Goal: Task Accomplishment & Management: Manage account settings

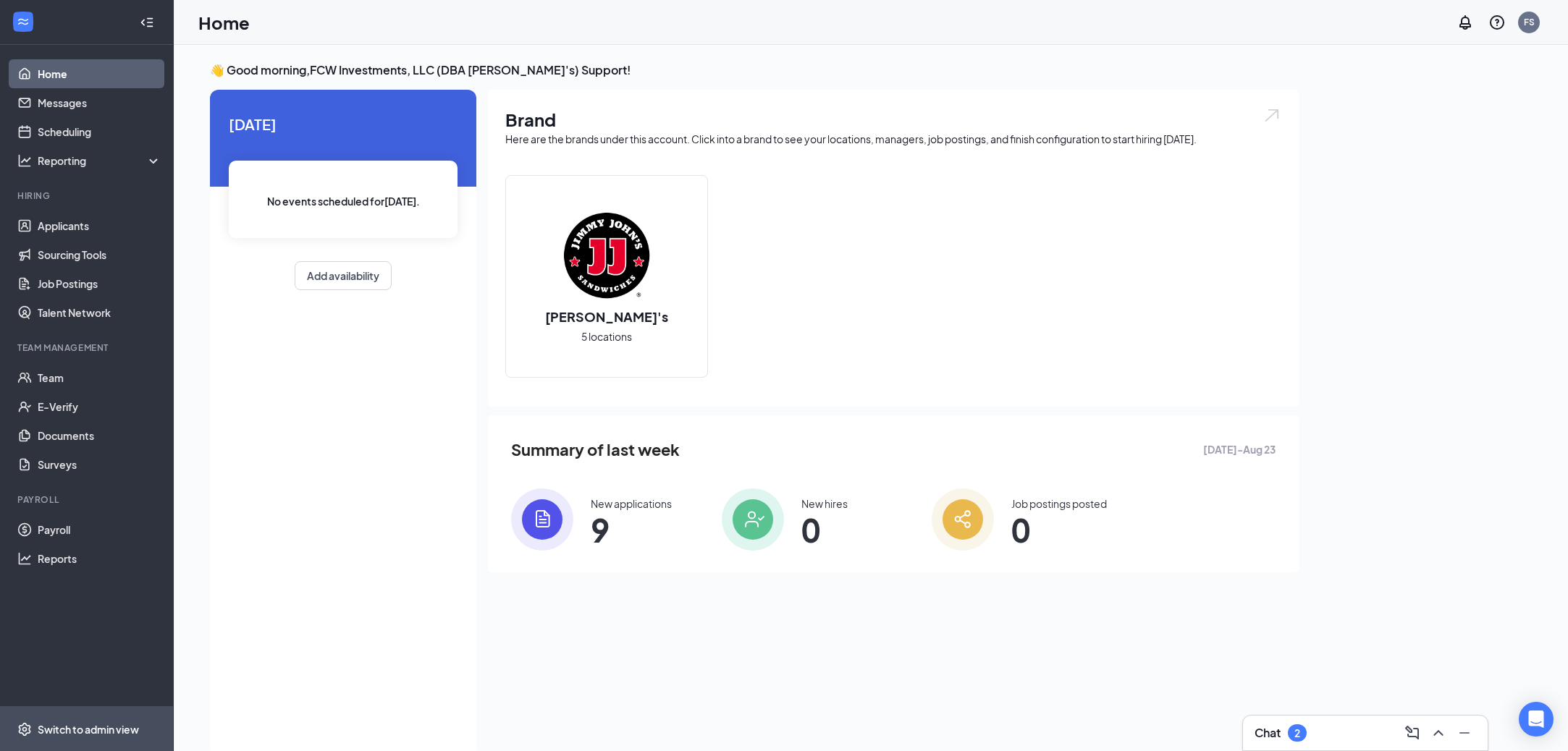
click at [74, 711] on span "Switch to admin view" at bounding box center [100, 729] width 124 height 44
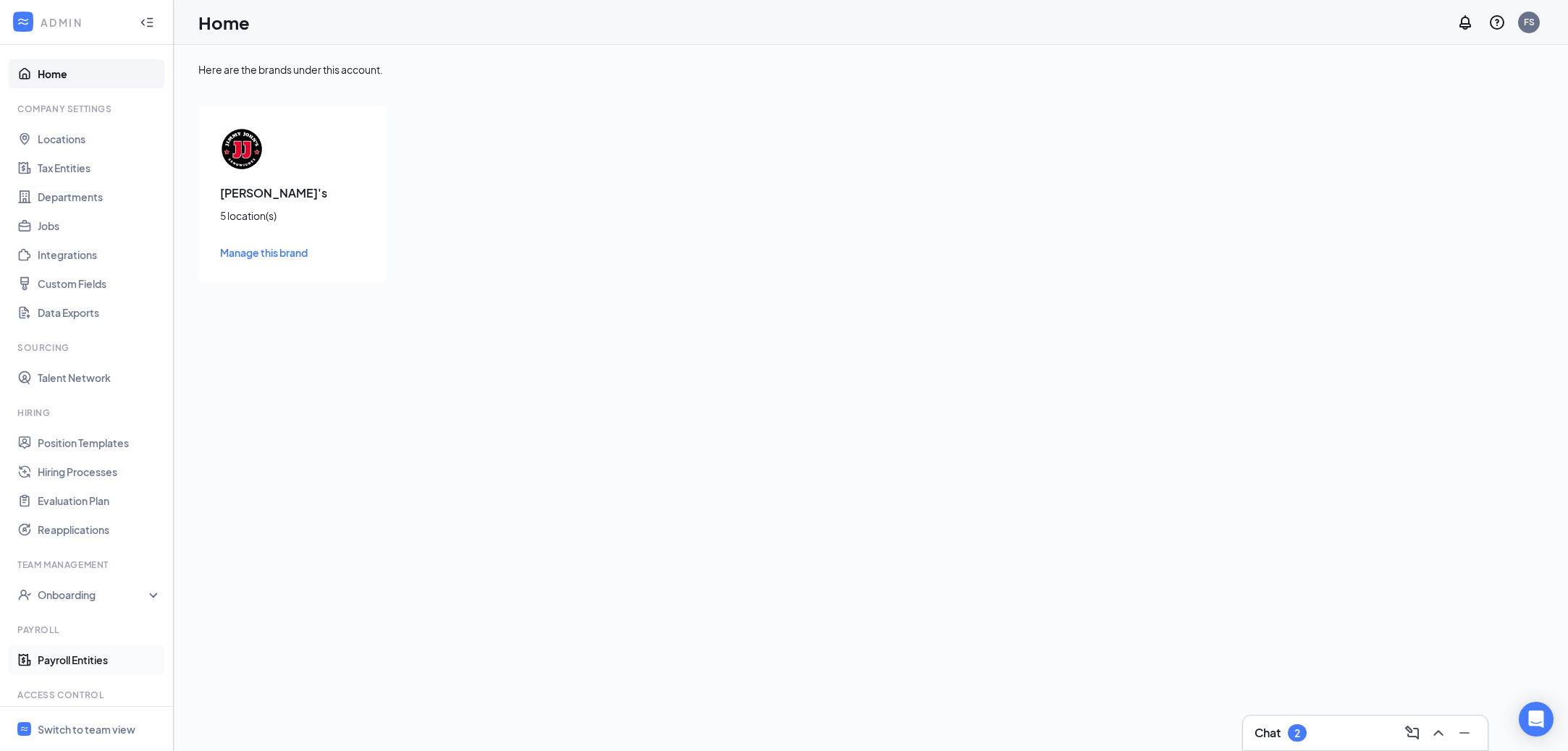
click at [73, 656] on link "Payroll Entities" at bounding box center [100, 659] width 124 height 29
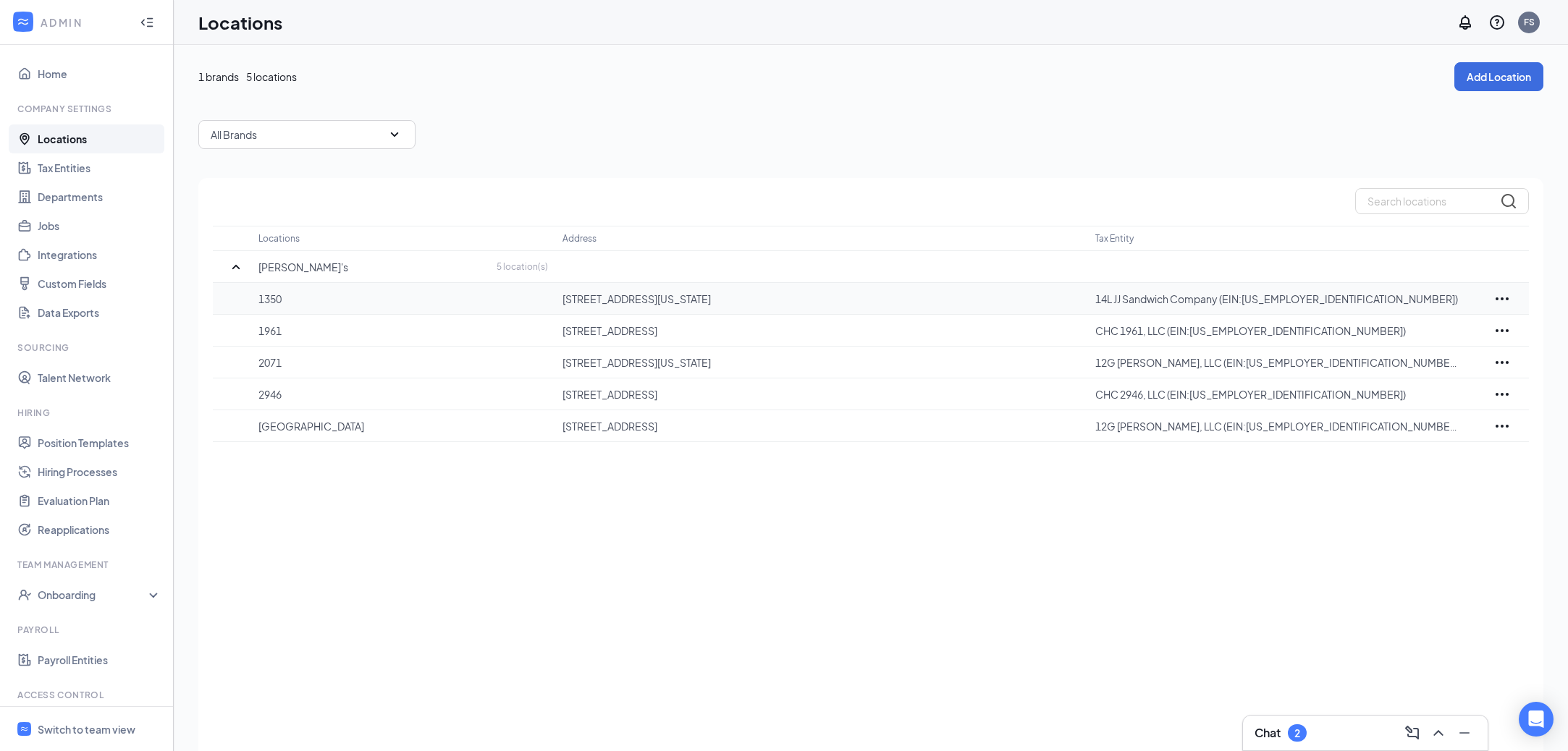
drag, startPoint x: 804, startPoint y: 425, endPoint x: 646, endPoint y: 296, distance: 204.0
click at [646, 296] on tbody "Jimmy John's 5 location(s) 1350 1101 14th St NW, Washington, DC 20005, USA 14L …" at bounding box center [871, 347] width 1316 height 191
drag, startPoint x: 646, startPoint y: 296, endPoint x: 531, endPoint y: 296, distance: 115.0
click at [531, 296] on tr "1350 1101 14th St NW, Washington, DC 20005, USA 14L JJ Sandwich Company (EIN:27…" at bounding box center [871, 299] width 1316 height 32
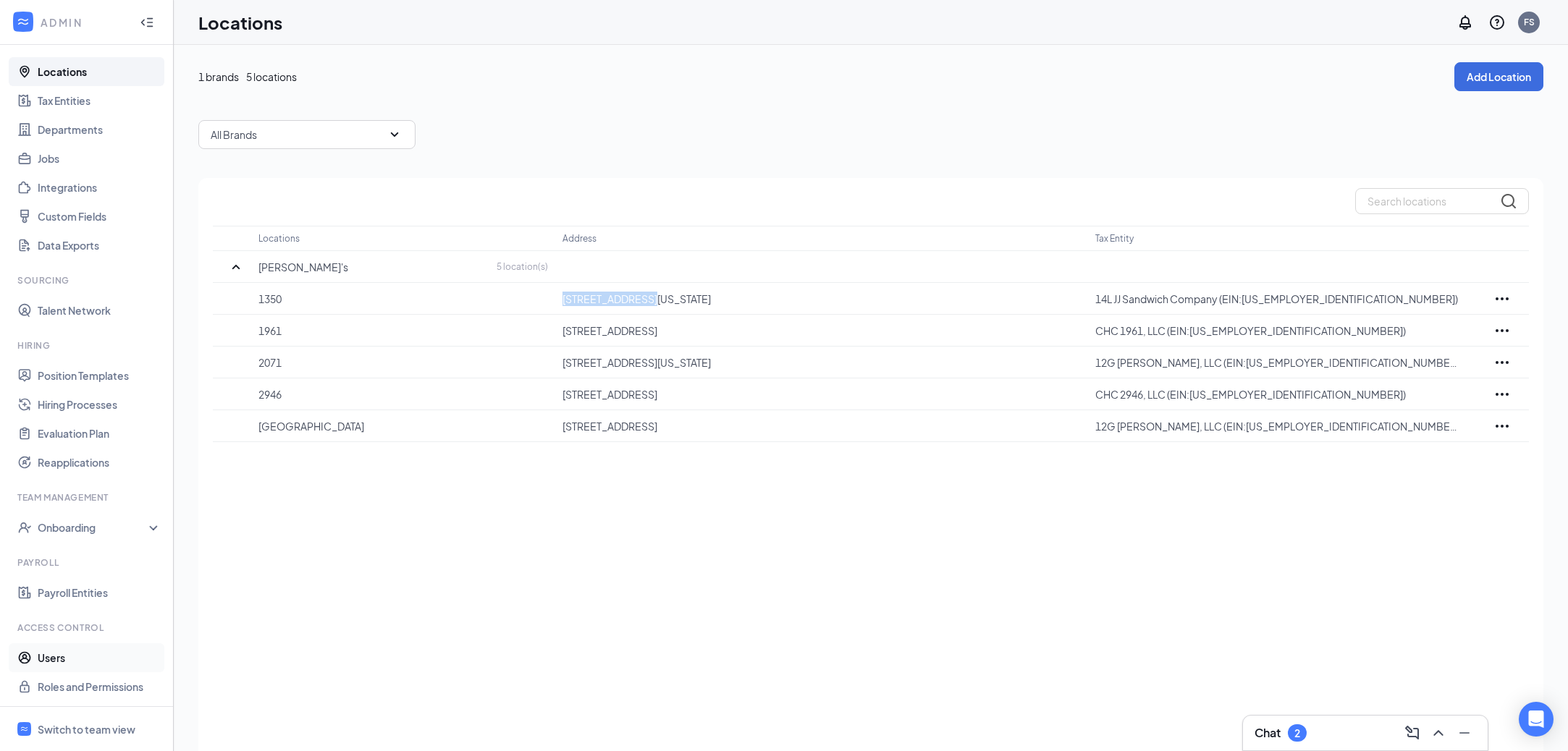
click at [81, 655] on link "Users" at bounding box center [100, 657] width 124 height 29
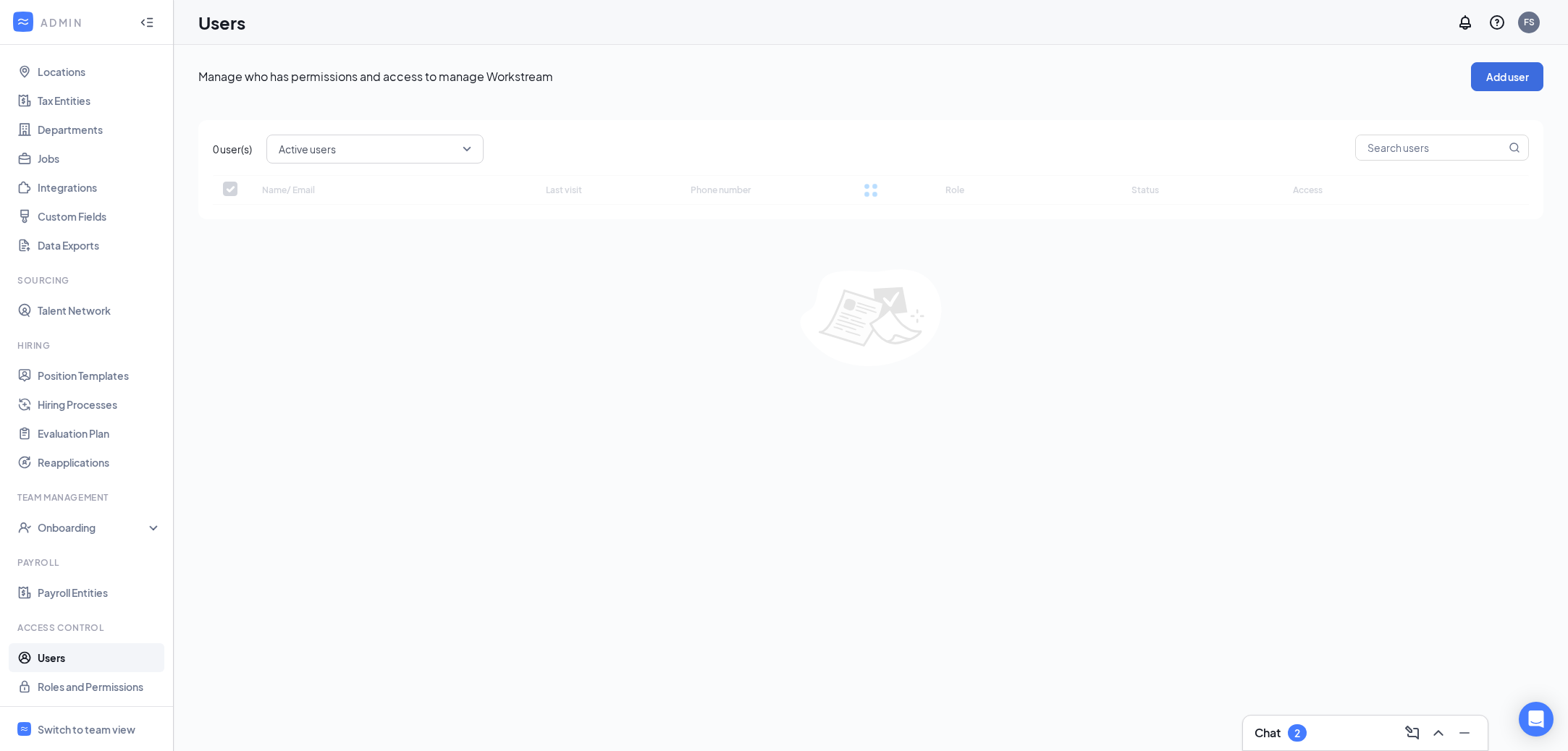
checkbox input "false"
